Goal: Task Accomplishment & Management: Use online tool/utility

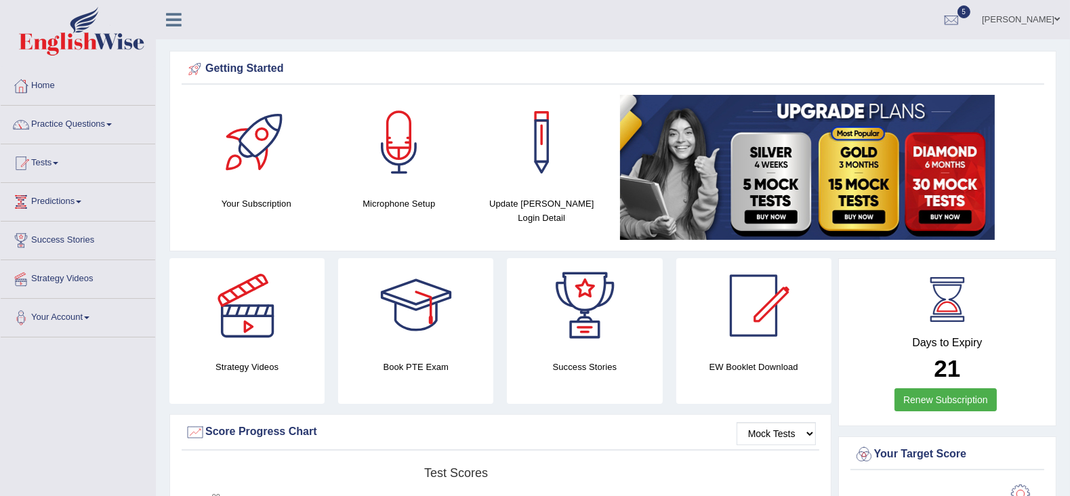
click at [54, 168] on link "Tests" at bounding box center [78, 161] width 155 height 34
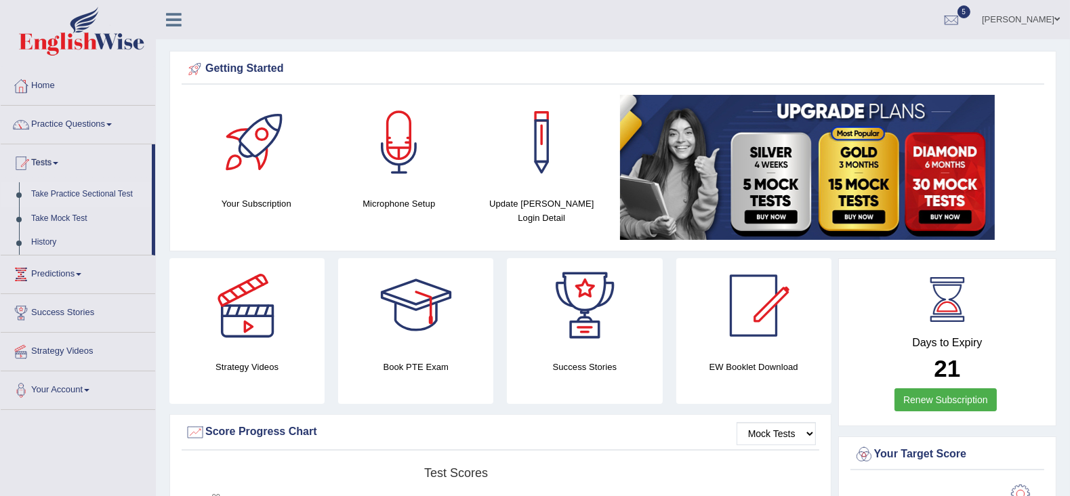
click at [113, 196] on link "Take Practice Sectional Test" at bounding box center [88, 194] width 127 height 24
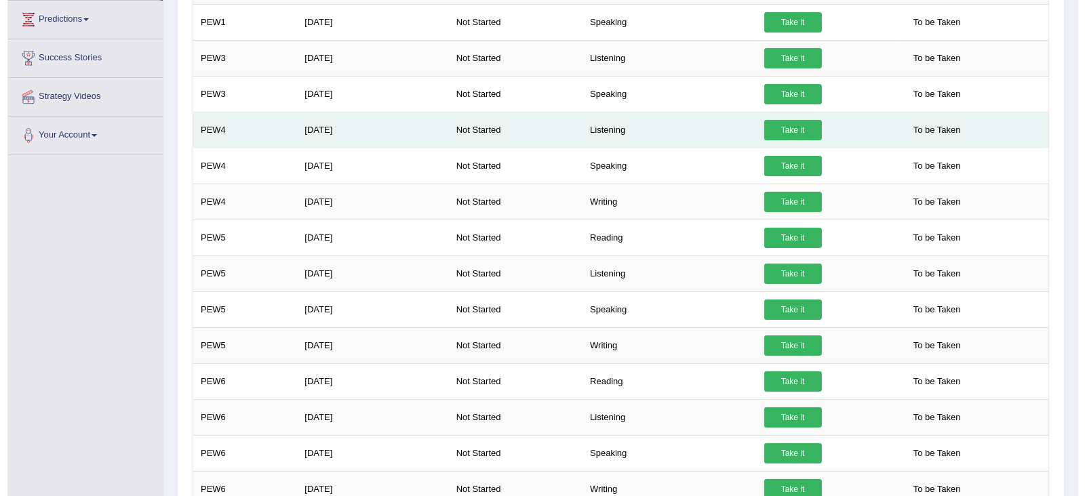
scroll to position [275, 0]
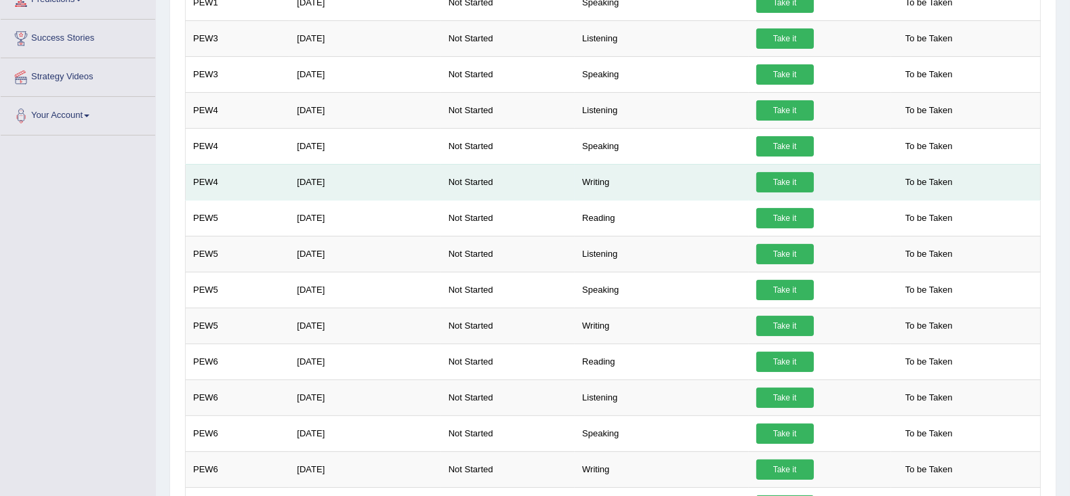
click at [600, 185] on td "Writing" at bounding box center [662, 182] width 174 height 36
click at [794, 178] on link "Take it" at bounding box center [785, 182] width 58 height 20
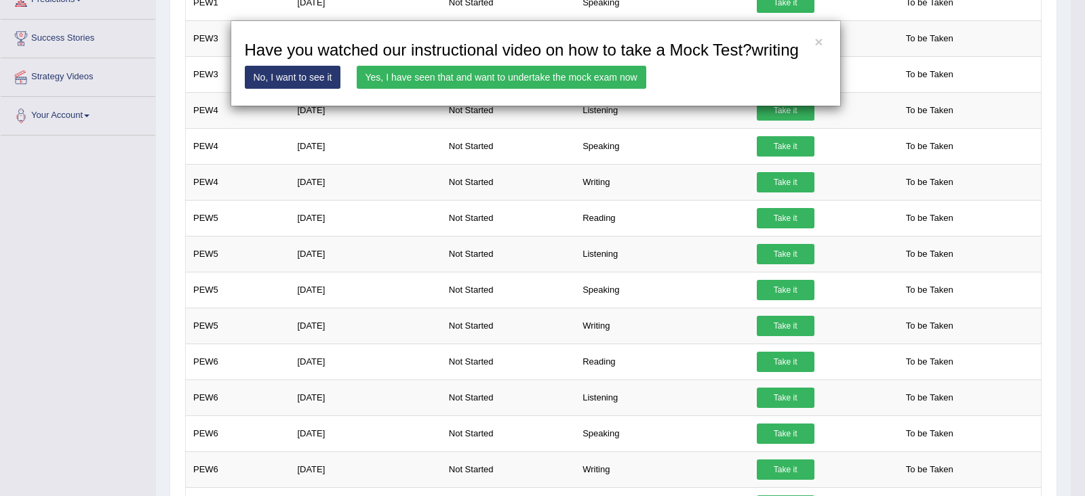
click at [566, 81] on link "Yes, I have seen that and want to undertake the mock exam now" at bounding box center [501, 77] width 289 height 23
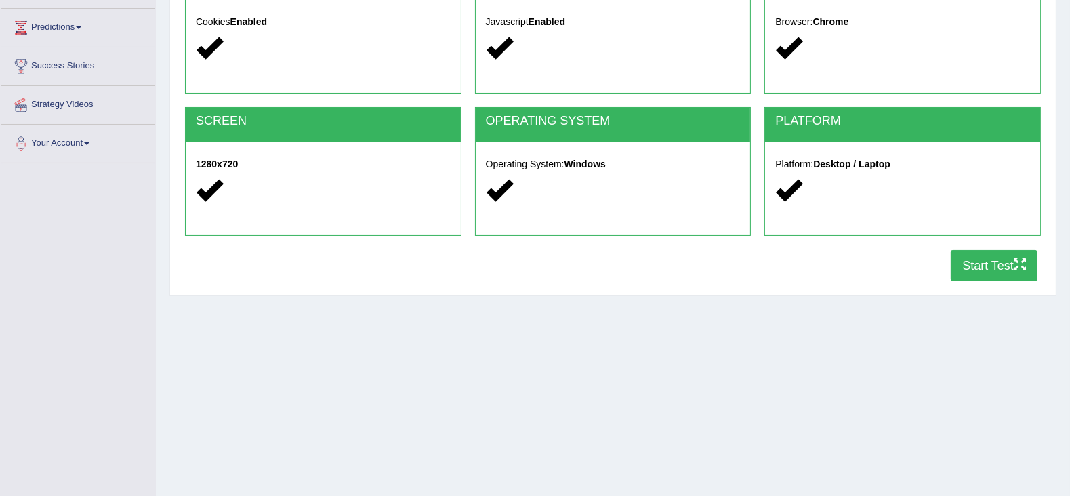
scroll to position [176, 0]
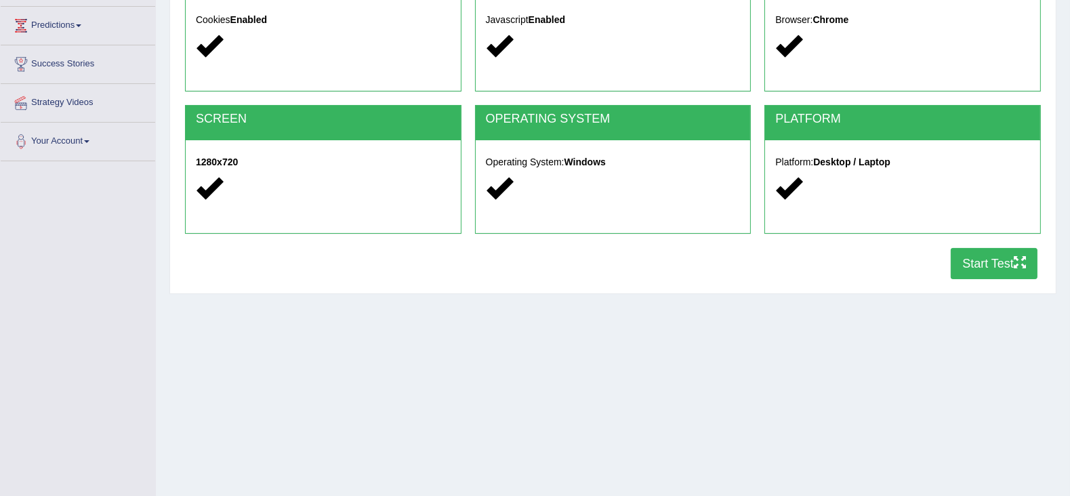
click at [984, 258] on button "Start Test" at bounding box center [994, 263] width 87 height 31
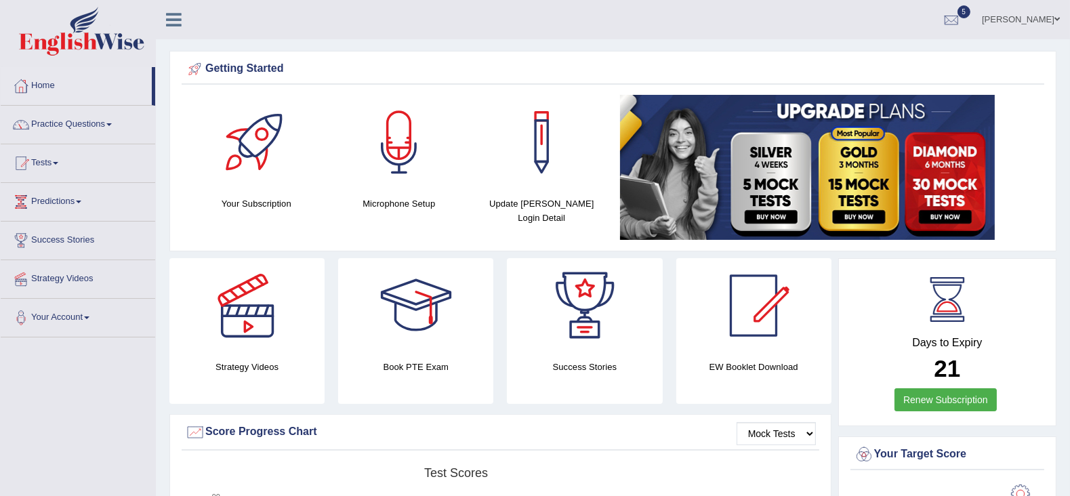
click at [56, 162] on link "Tests" at bounding box center [78, 161] width 155 height 34
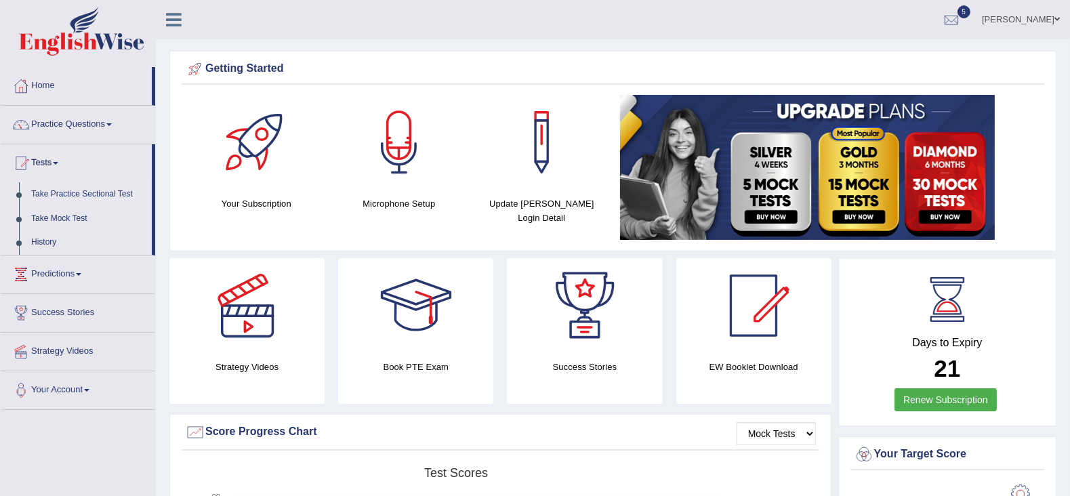
click at [79, 193] on link "Take Practice Sectional Test" at bounding box center [88, 194] width 127 height 24
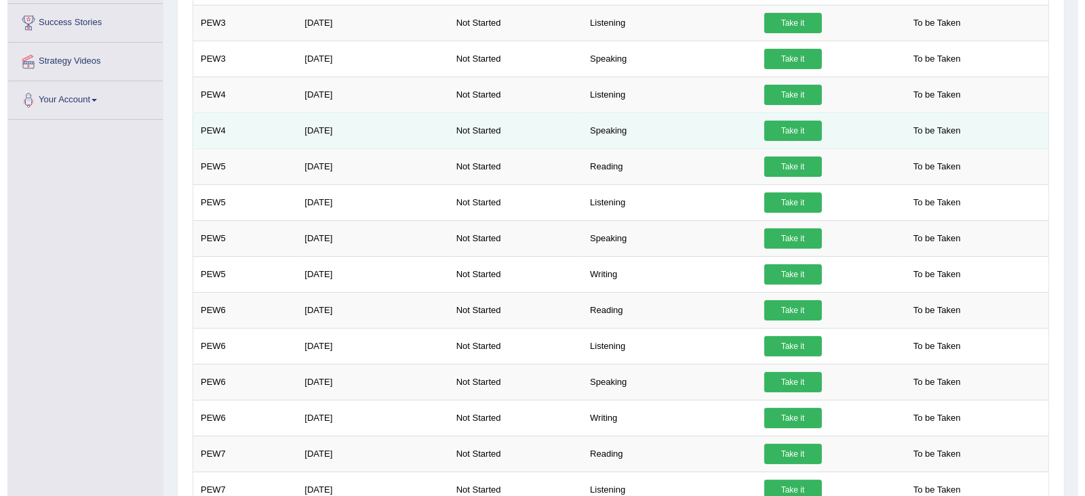
scroll to position [291, 0]
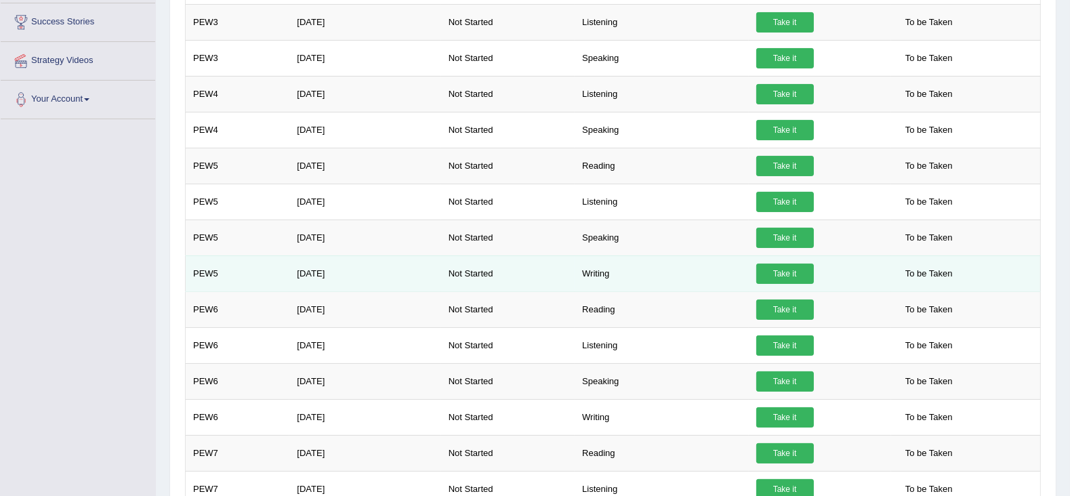
click at [796, 273] on link "Take it" at bounding box center [785, 274] width 58 height 20
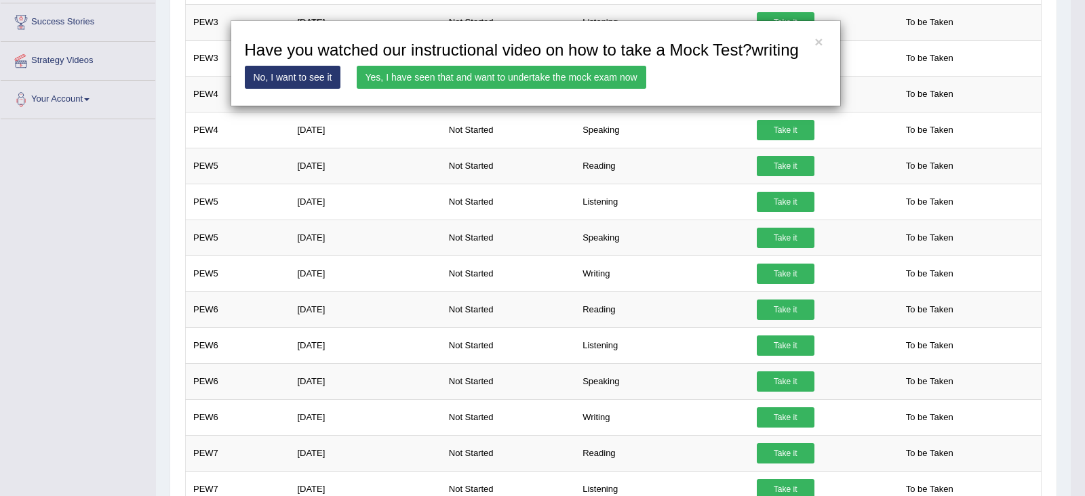
click at [469, 77] on link "Yes, I have seen that and want to undertake the mock exam now" at bounding box center [501, 77] width 289 height 23
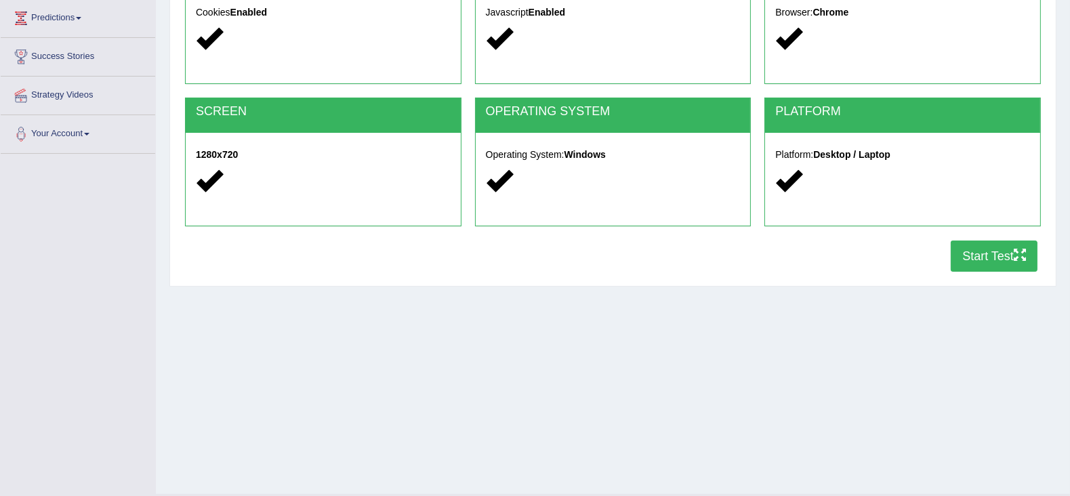
scroll to position [201, 0]
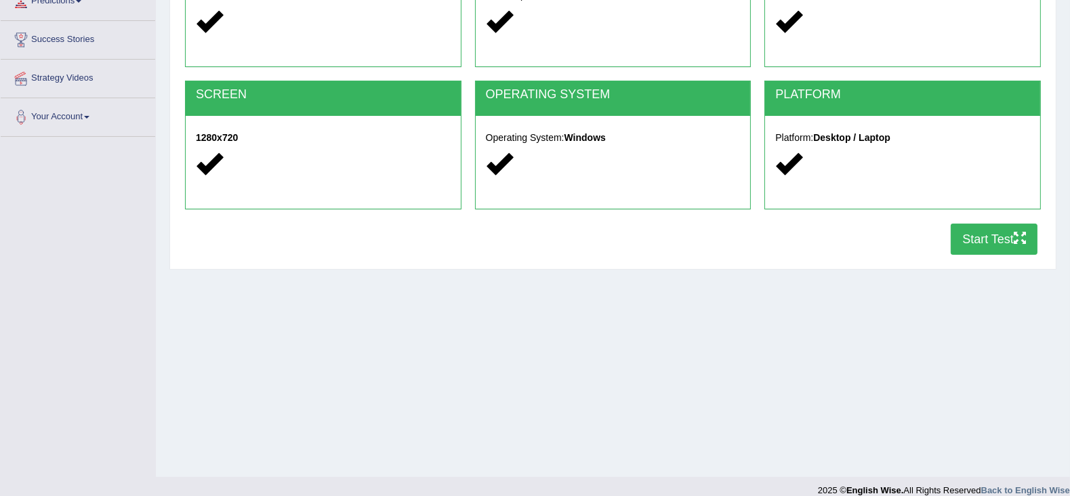
click at [1007, 235] on button "Start Test" at bounding box center [994, 239] width 87 height 31
